Goal: Task Accomplishment & Management: Complete application form

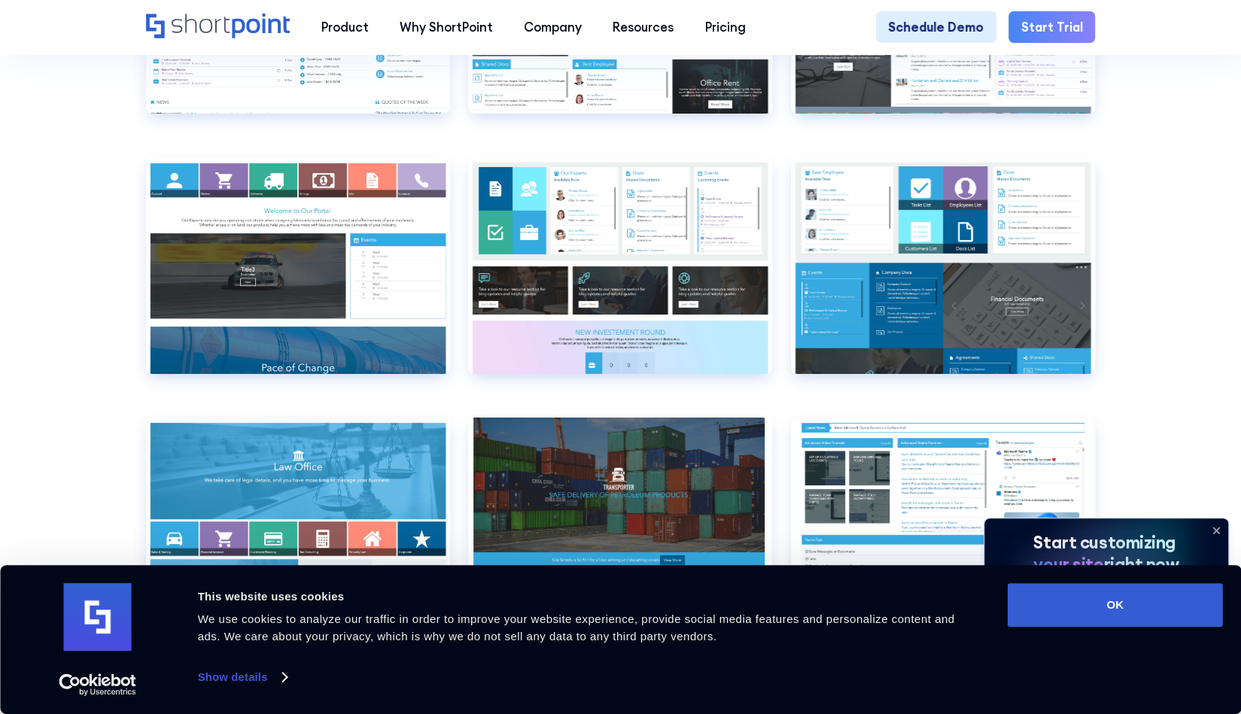
scroll to position [7828, 0]
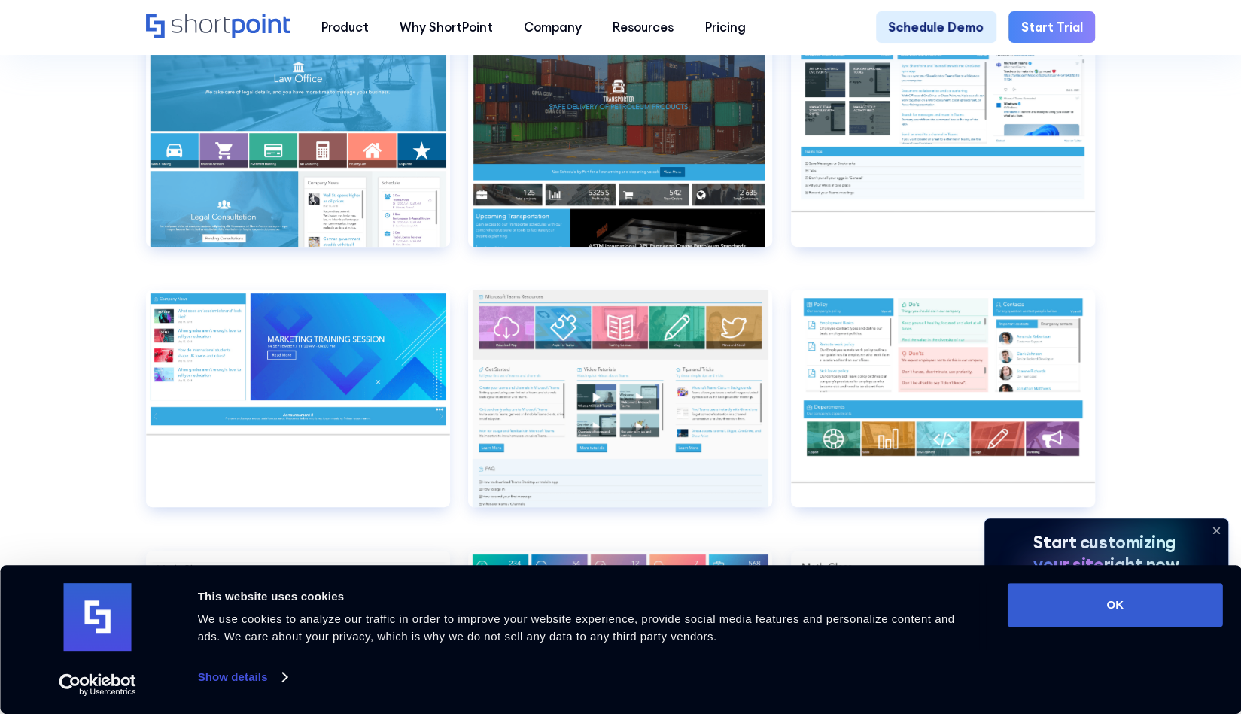
click at [1030, 29] on link "Start Trial" at bounding box center [1052, 26] width 87 height 31
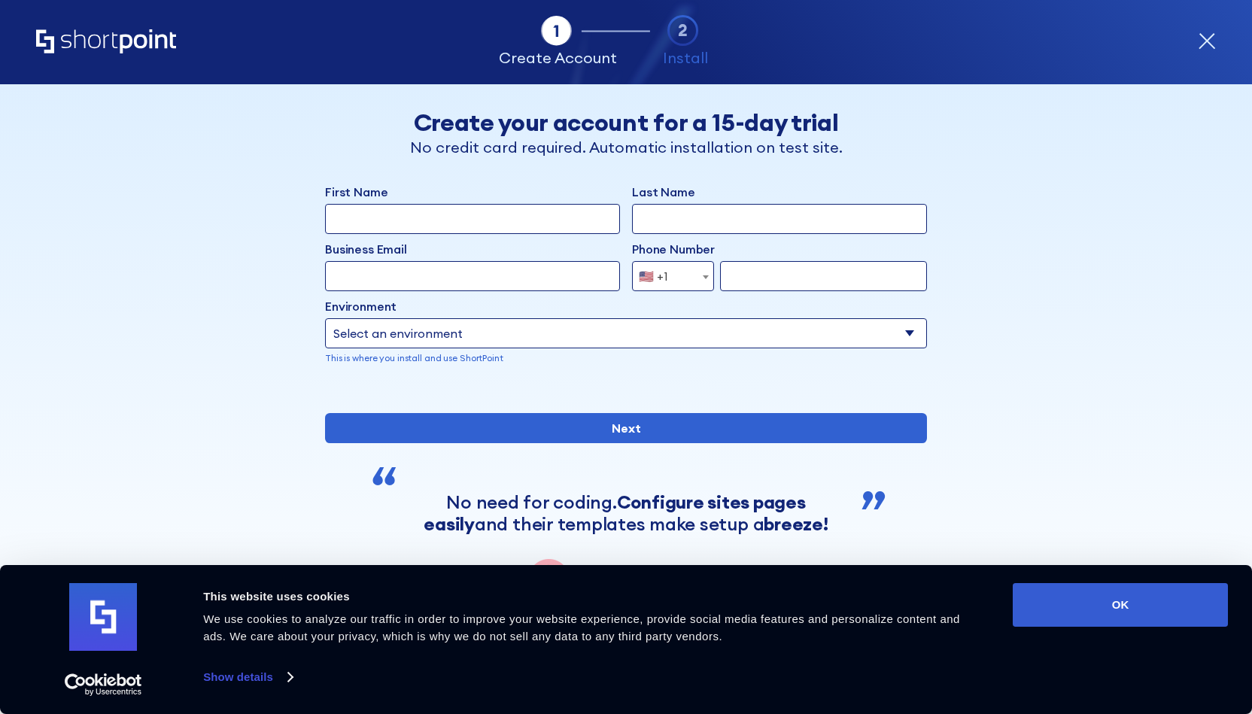
click at [388, 222] on input "First Name" at bounding box center [472, 219] width 295 height 30
type input "[PERSON_NAME]"
type input "[EMAIL_ADDRESS][DOMAIN_NAME]"
type input "2037229272"
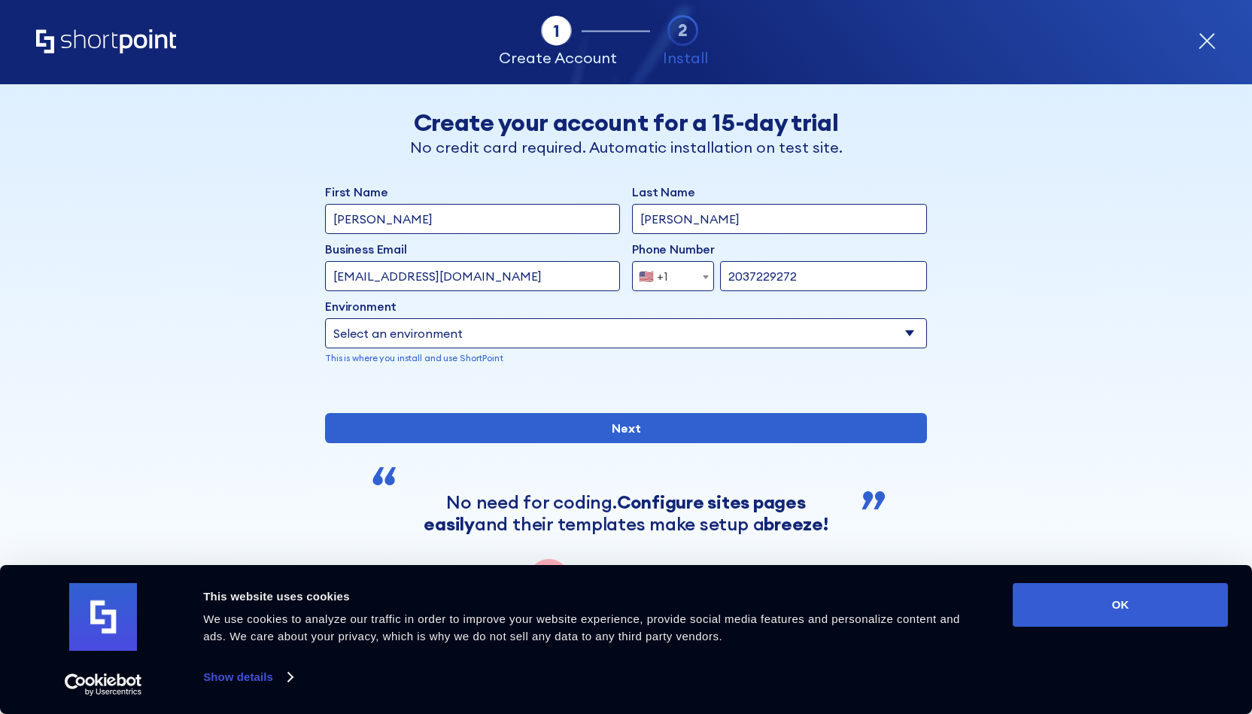
click at [501, 278] on input "[EMAIL_ADDRESS][DOMAIN_NAME]" at bounding box center [472, 276] width 295 height 30
type input "[EMAIL_ADDRESS][DOMAIN_NAME]"
click at [492, 338] on select "Select an environment Microsoft 365 SharePoint Online SharePoint 2019 (On-Premi…" at bounding box center [626, 333] width 602 height 30
select select "SharePoint Online"
click at [325, 318] on select "Select an environment Microsoft 365 SharePoint Online SharePoint 2019 (On-Premi…" at bounding box center [626, 333] width 602 height 30
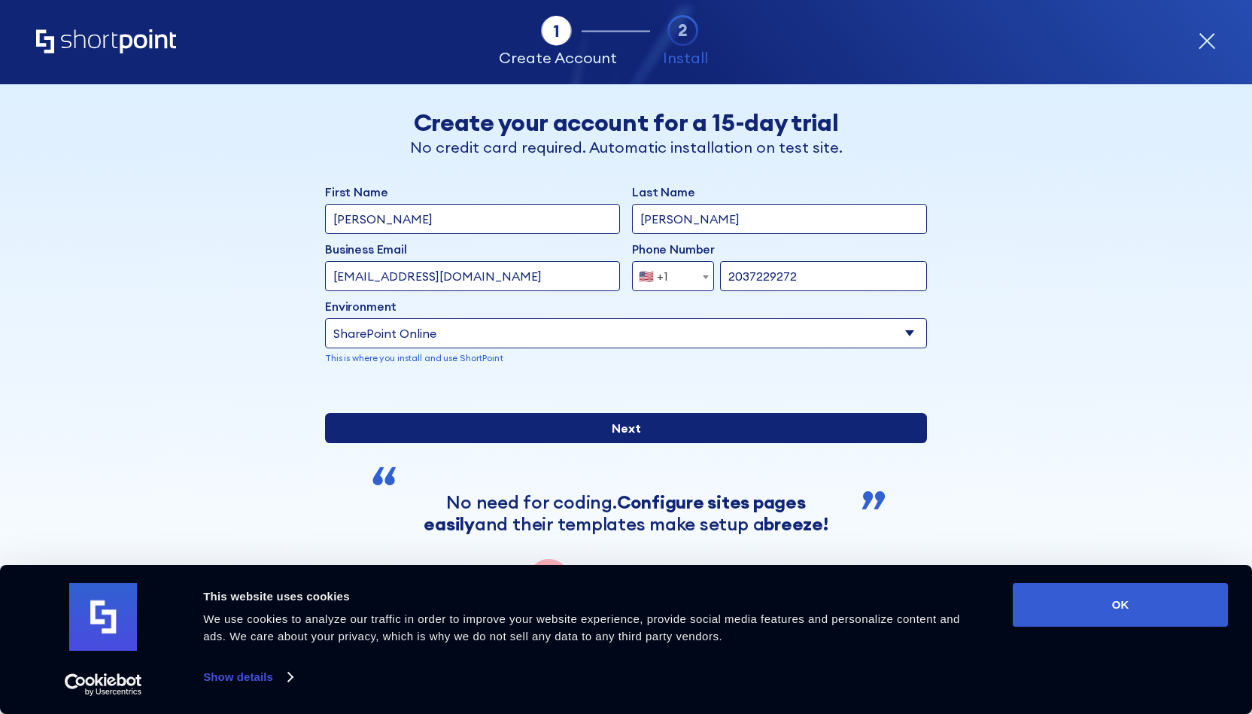
click at [557, 443] on input "Next" at bounding box center [626, 428] width 602 height 30
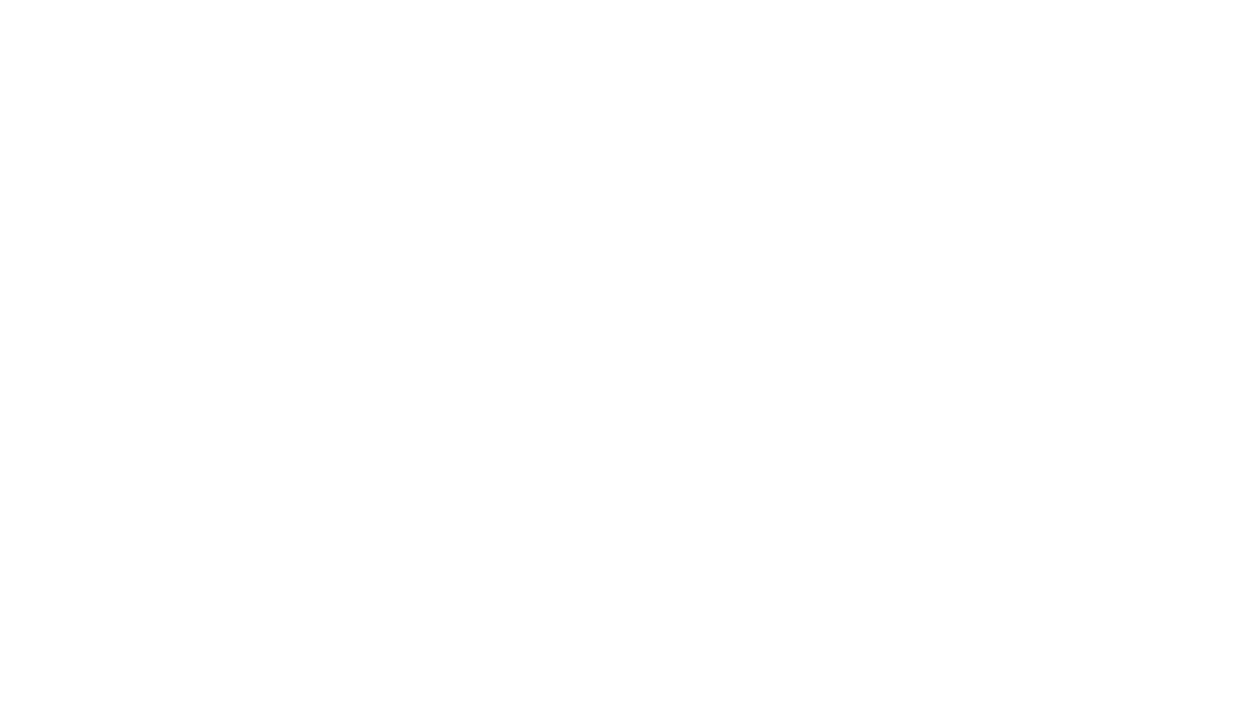
select select "SharePoint Online"
